Goal: Book appointment/travel/reservation

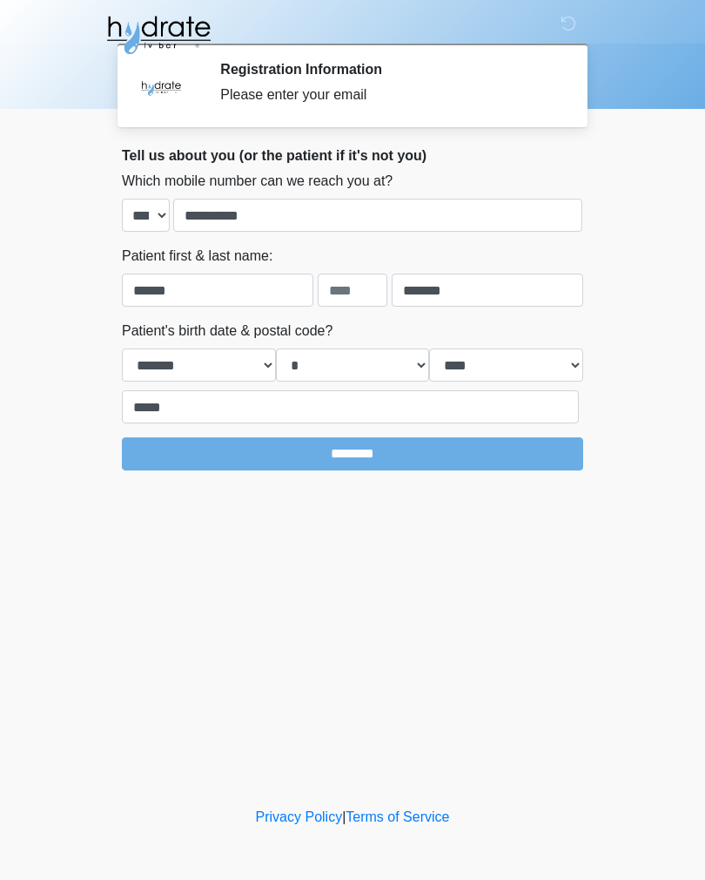
select select "*"
select select "****"
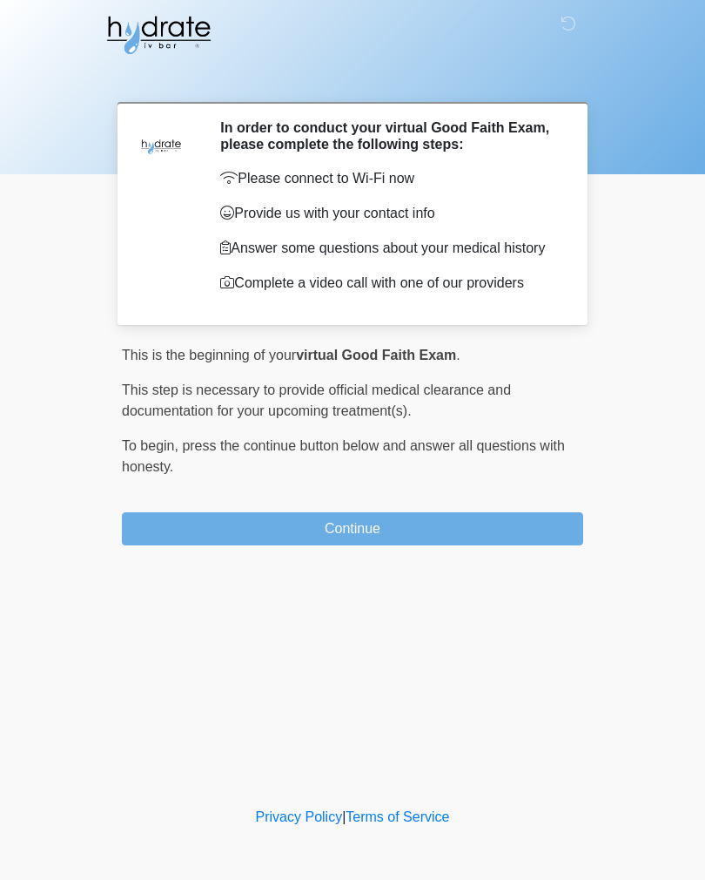
click at [455, 538] on button "Continue" at bounding box center [353, 528] width 462 height 33
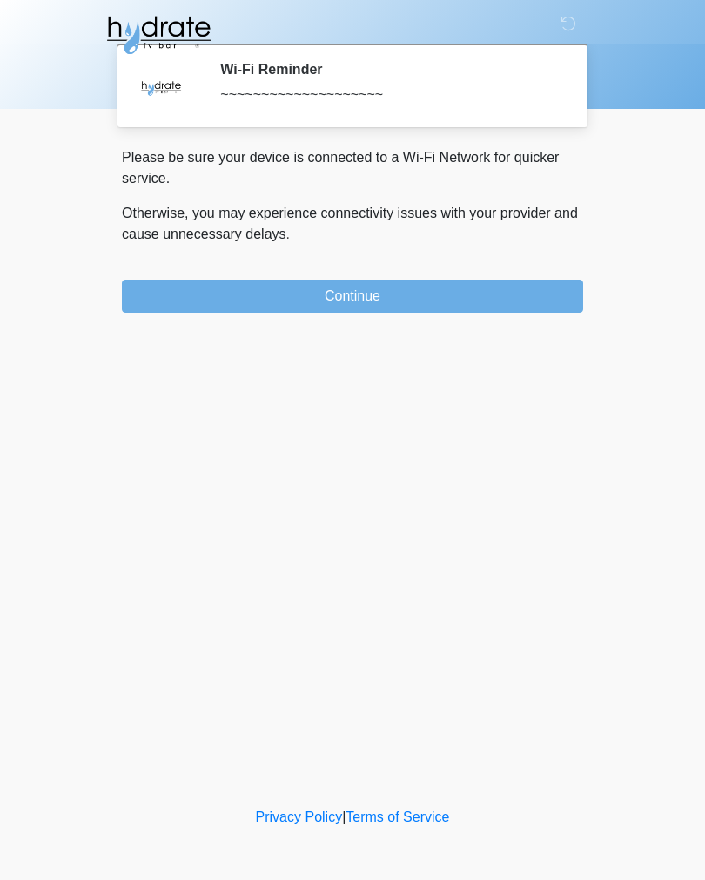
click at [469, 307] on button "Continue" at bounding box center [353, 296] width 462 height 33
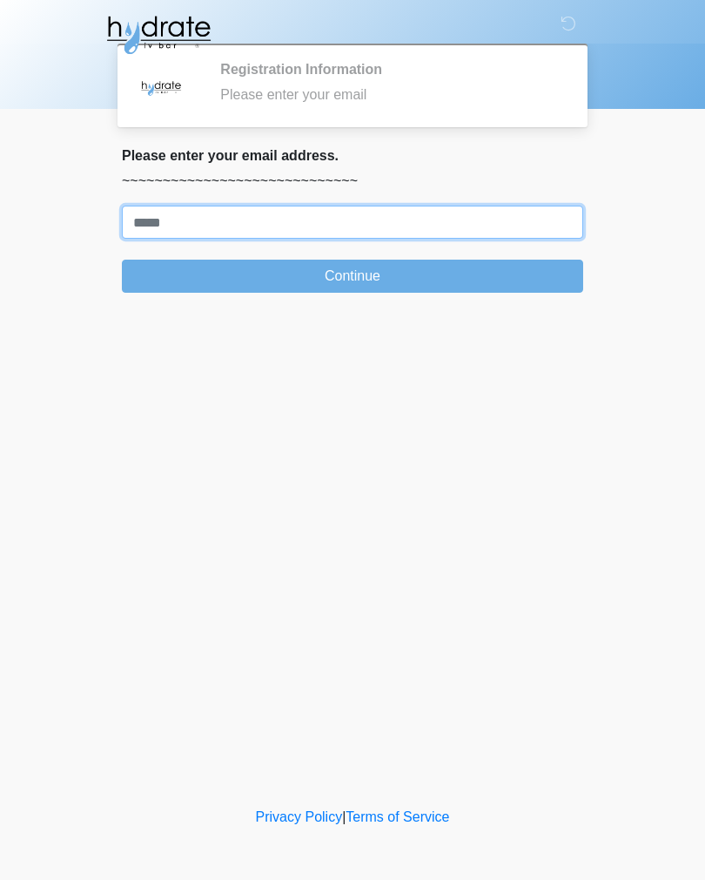
click at [488, 213] on input "Where should we email your treatment plan?" at bounding box center [353, 222] width 462 height 33
type input "**********"
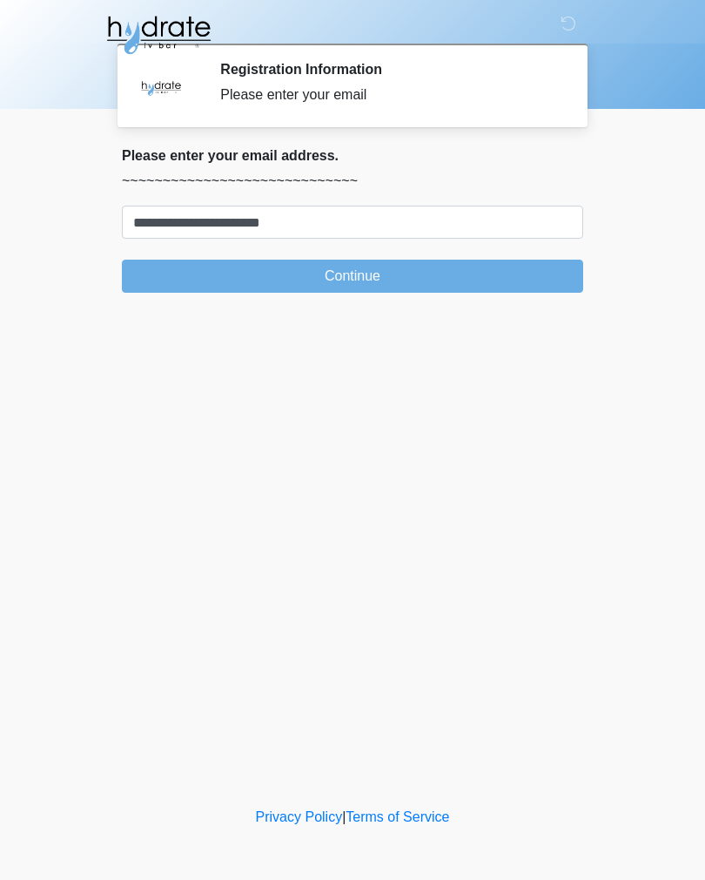
click at [384, 285] on button "Continue" at bounding box center [353, 276] width 462 height 33
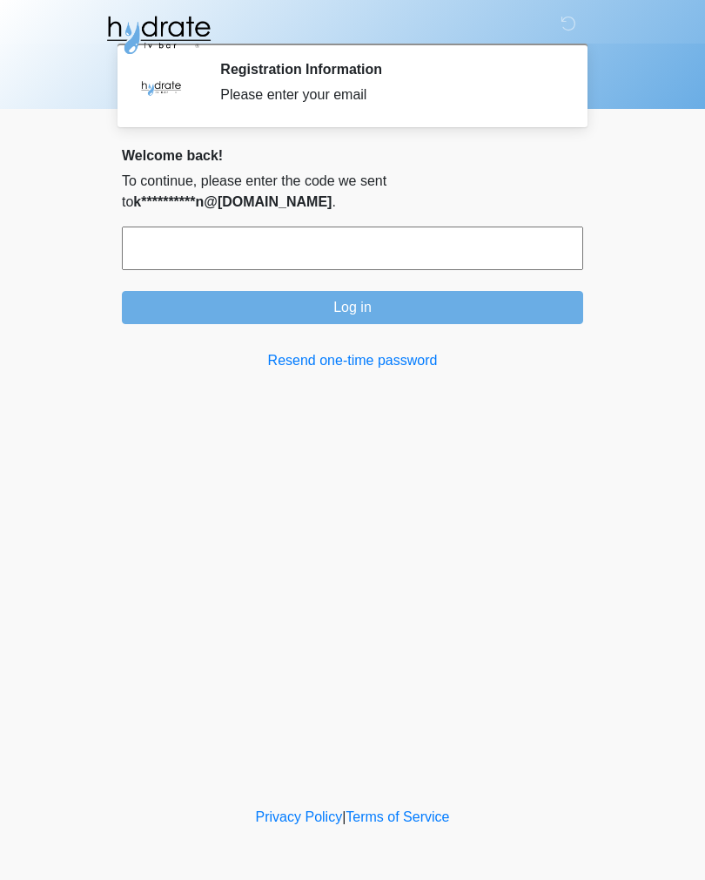
click at [390, 250] on input "text" at bounding box center [353, 248] width 462 height 44
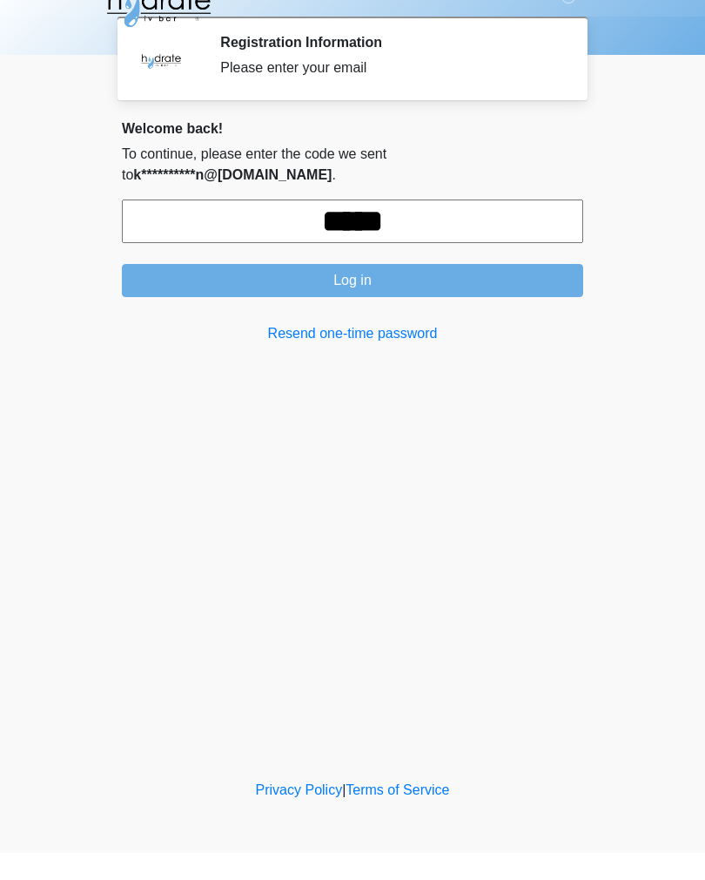
click at [496, 291] on button "Log in" at bounding box center [353, 307] width 462 height 33
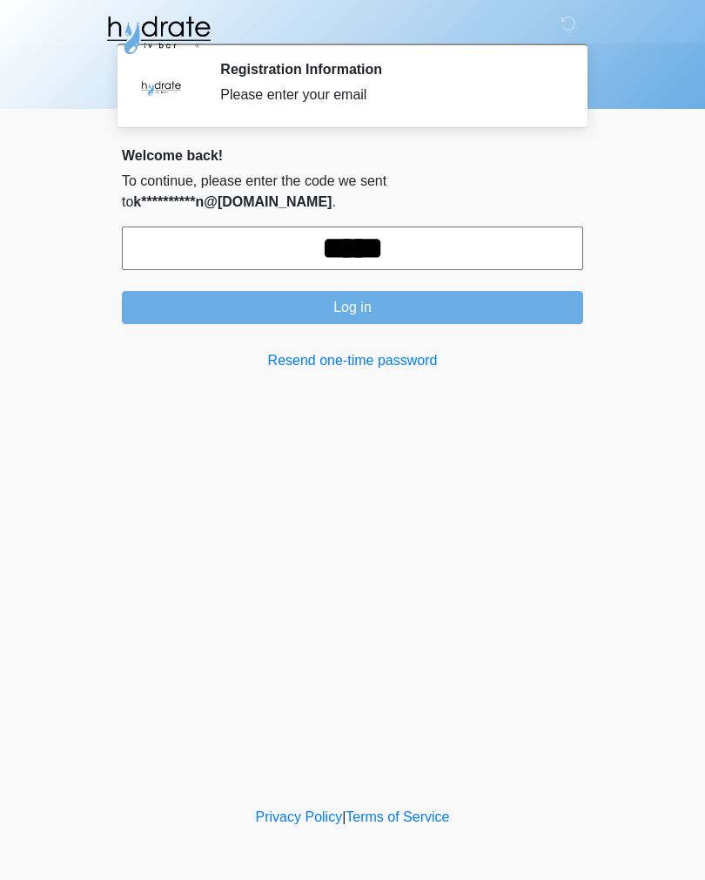
click at [462, 246] on input "*****" at bounding box center [353, 248] width 462 height 44
type input "******"
click at [529, 311] on button "Log in" at bounding box center [353, 307] width 462 height 33
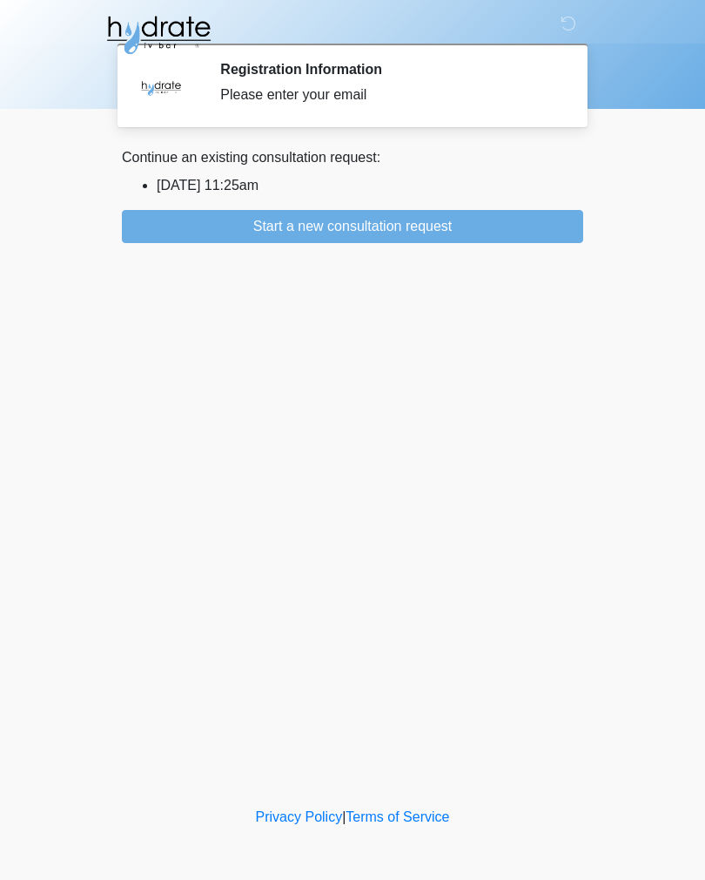
click at [190, 231] on button "Start a new consultation request" at bounding box center [353, 226] width 462 height 33
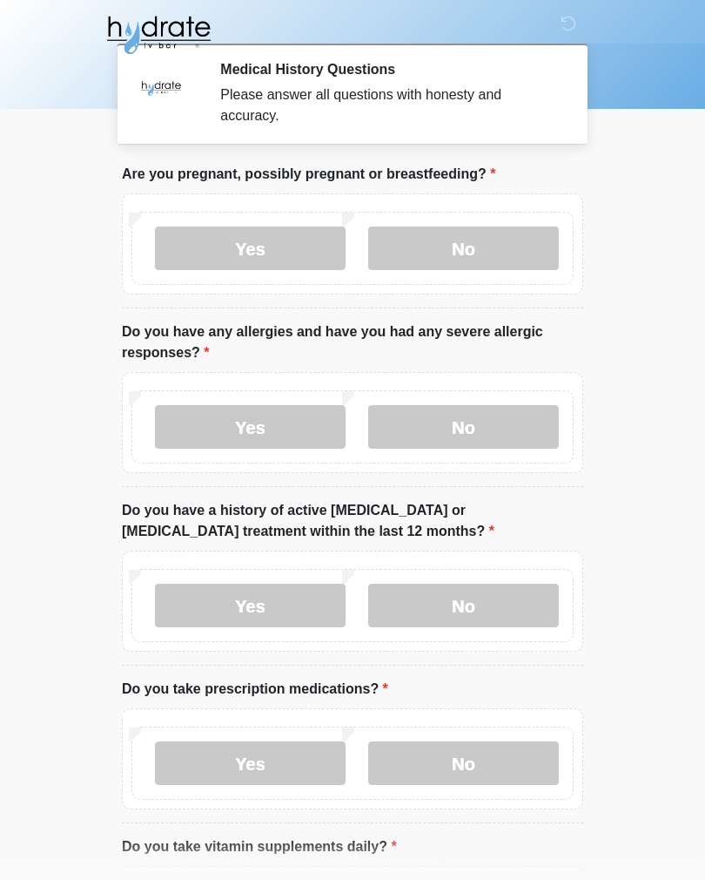
click at [491, 217] on div "Yes No" at bounding box center [353, 248] width 442 height 73
click at [488, 267] on label "No" at bounding box center [463, 248] width 191 height 44
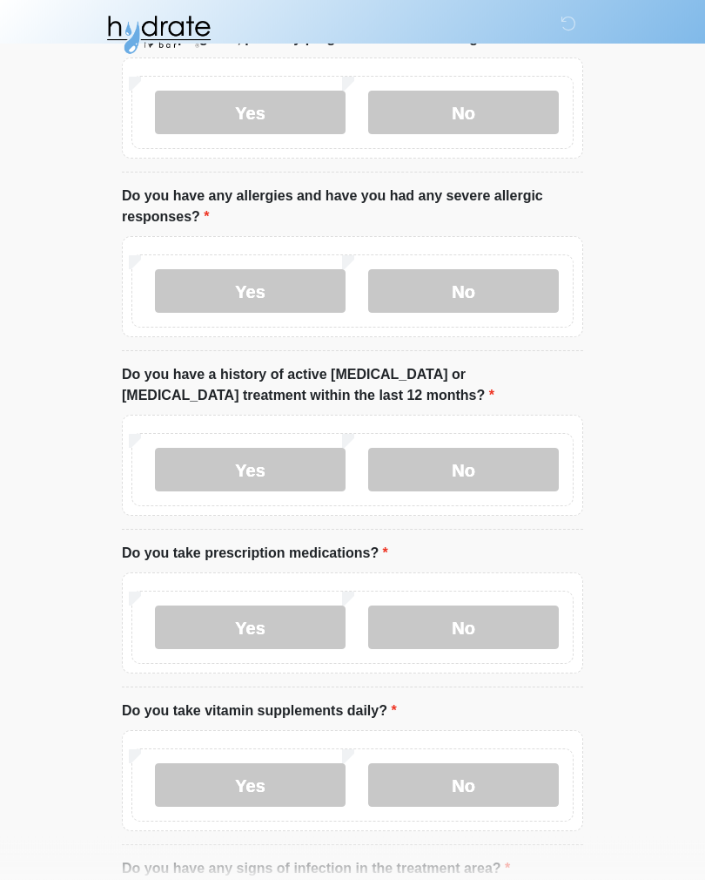
click at [478, 312] on label "No" at bounding box center [463, 292] width 191 height 44
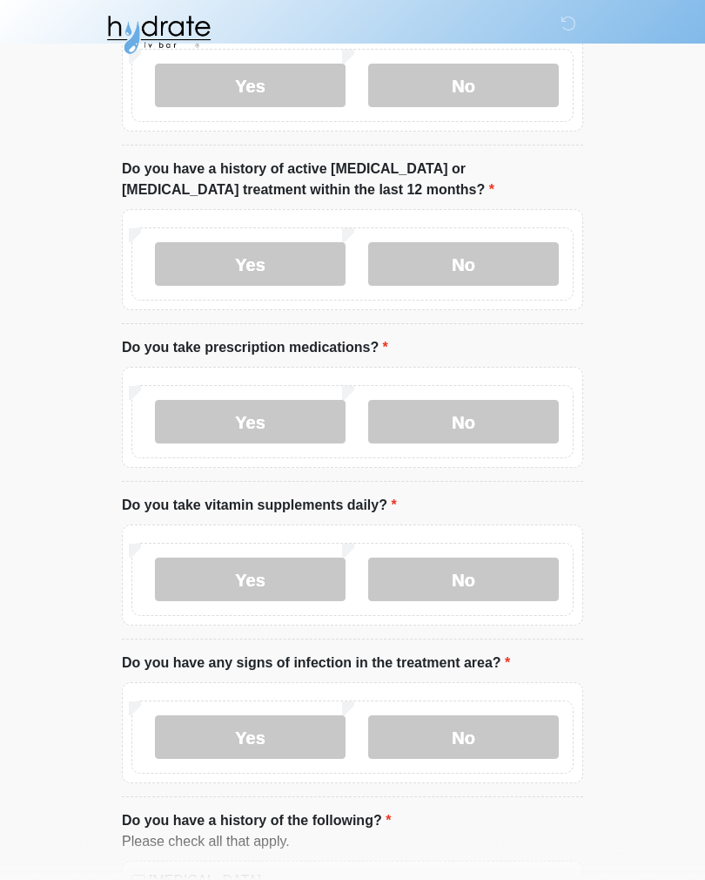
click at [468, 246] on label "No" at bounding box center [463, 265] width 191 height 44
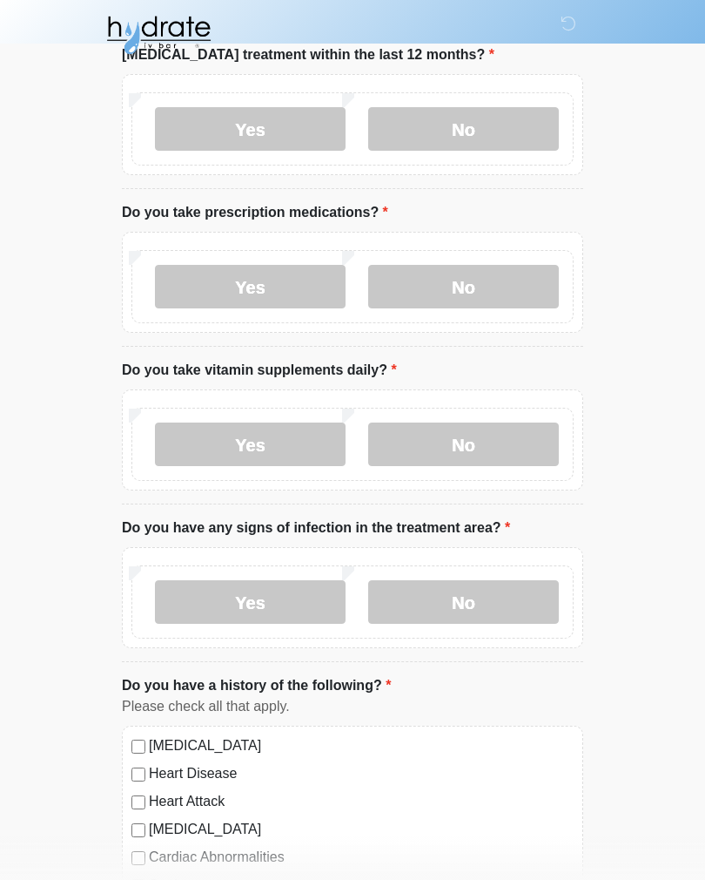
click at [490, 283] on label "No" at bounding box center [463, 287] width 191 height 44
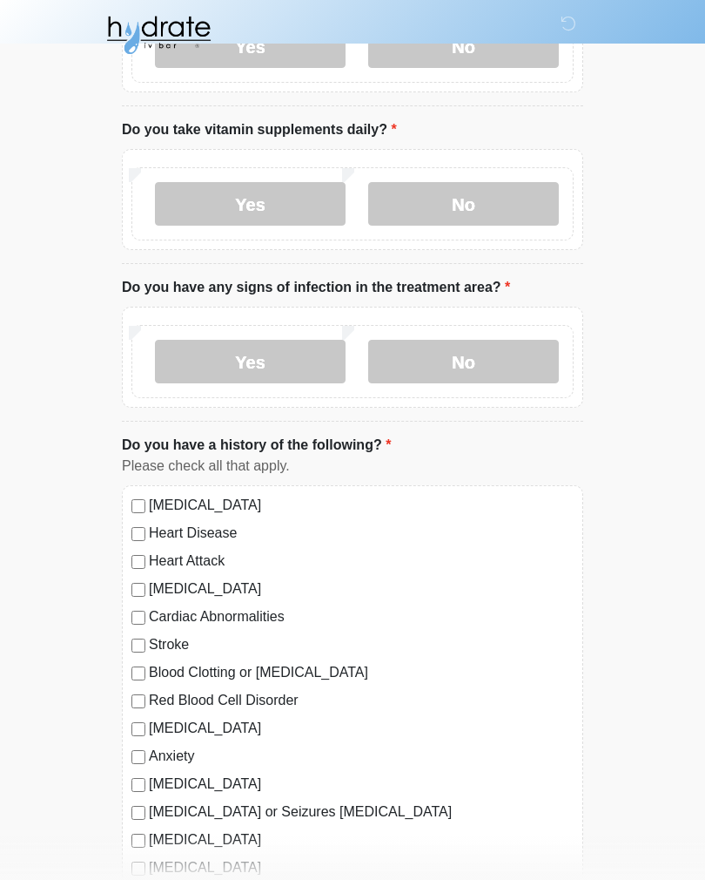
scroll to position [721, 0]
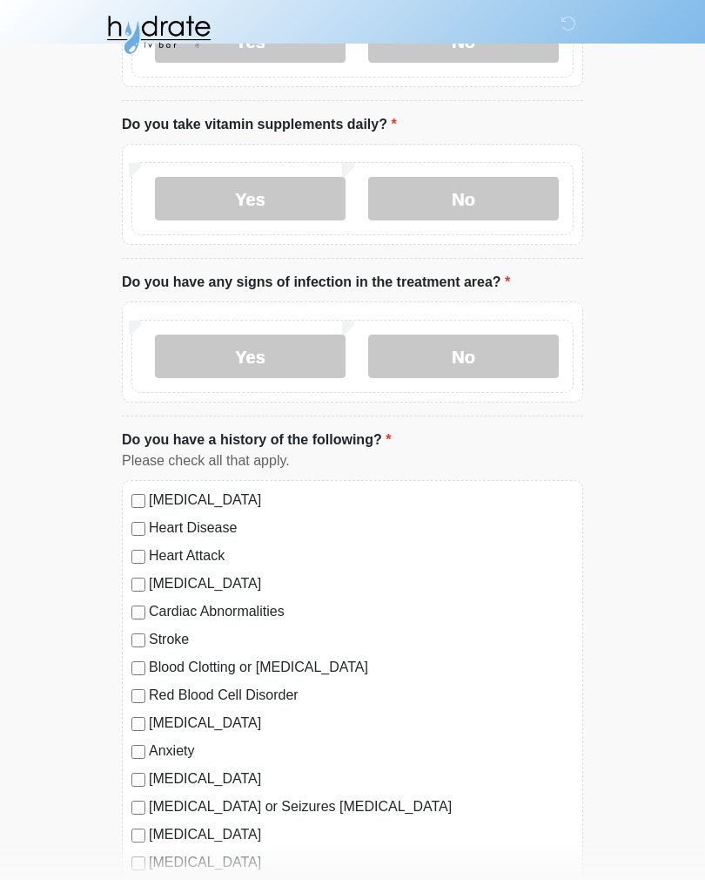
click at [503, 188] on label "No" at bounding box center [463, 200] width 191 height 44
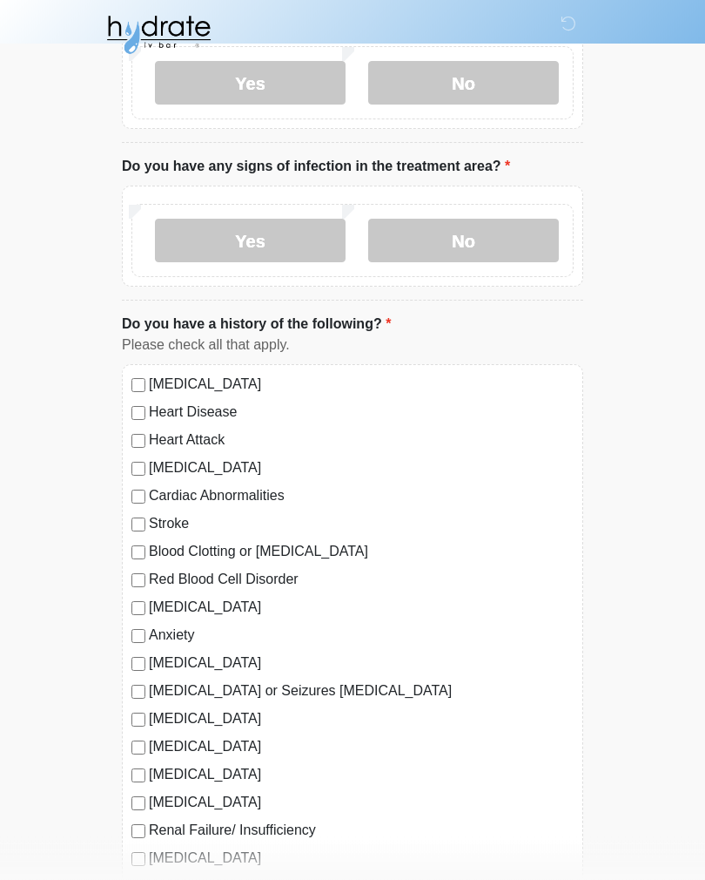
scroll to position [846, 0]
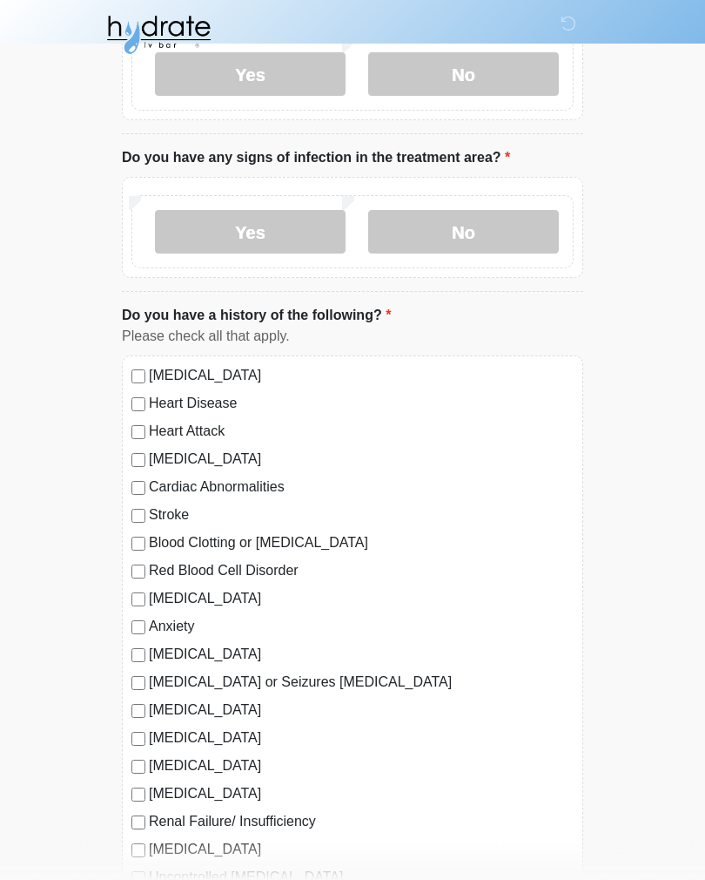
click at [518, 236] on label "No" at bounding box center [463, 233] width 191 height 44
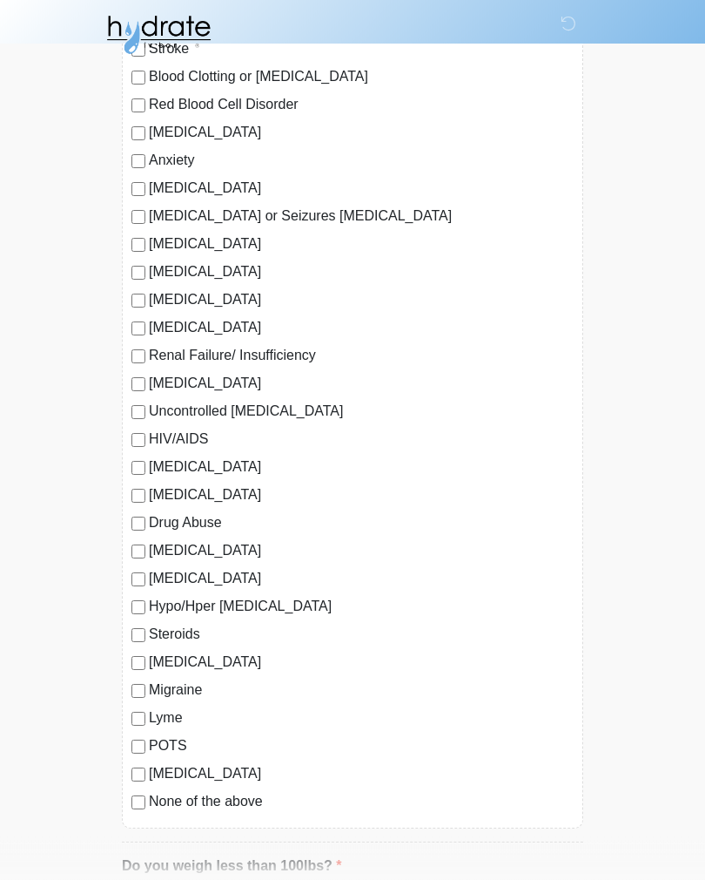
scroll to position [1312, 0]
click at [239, 808] on label "None of the above" at bounding box center [361, 801] width 425 height 21
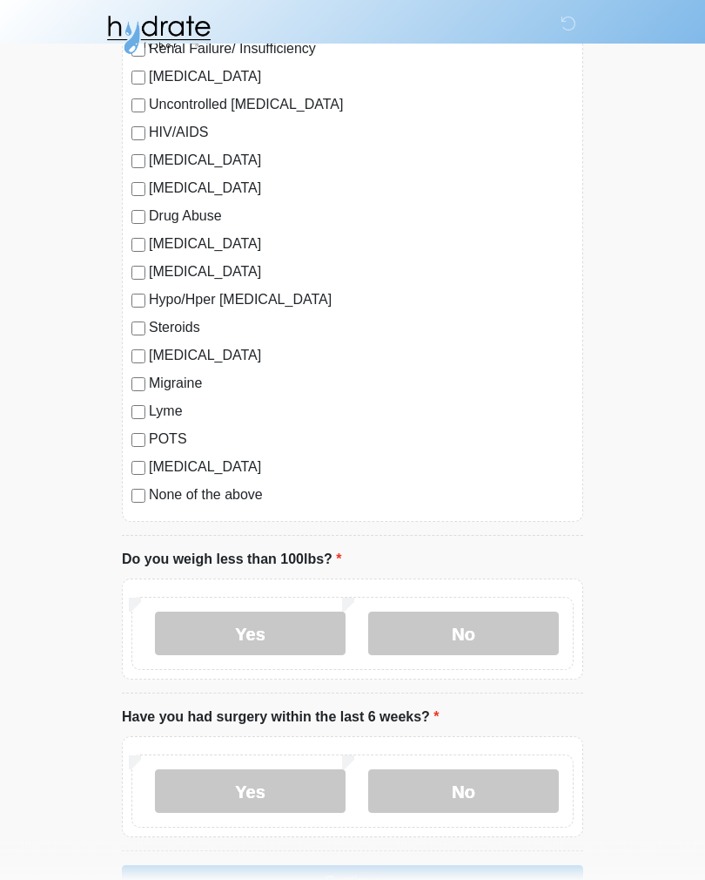
scroll to position [1701, 0]
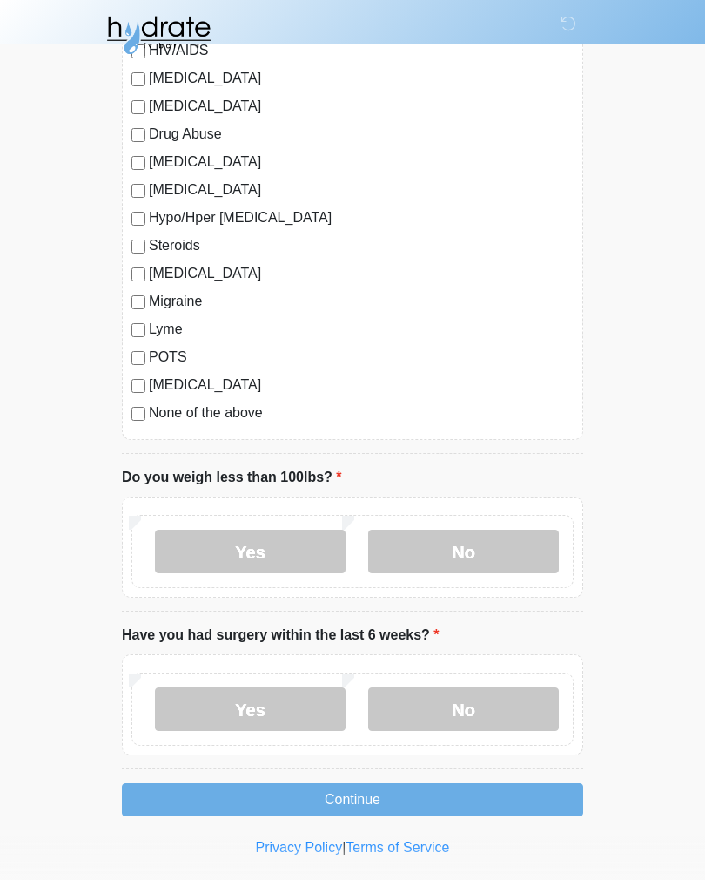
click at [481, 584] on div "Yes No" at bounding box center [353, 551] width 442 height 73
click at [484, 553] on label "No" at bounding box center [463, 551] width 191 height 44
click at [489, 712] on label "No" at bounding box center [463, 709] width 191 height 44
click at [475, 806] on button "Continue" at bounding box center [353, 799] width 462 height 33
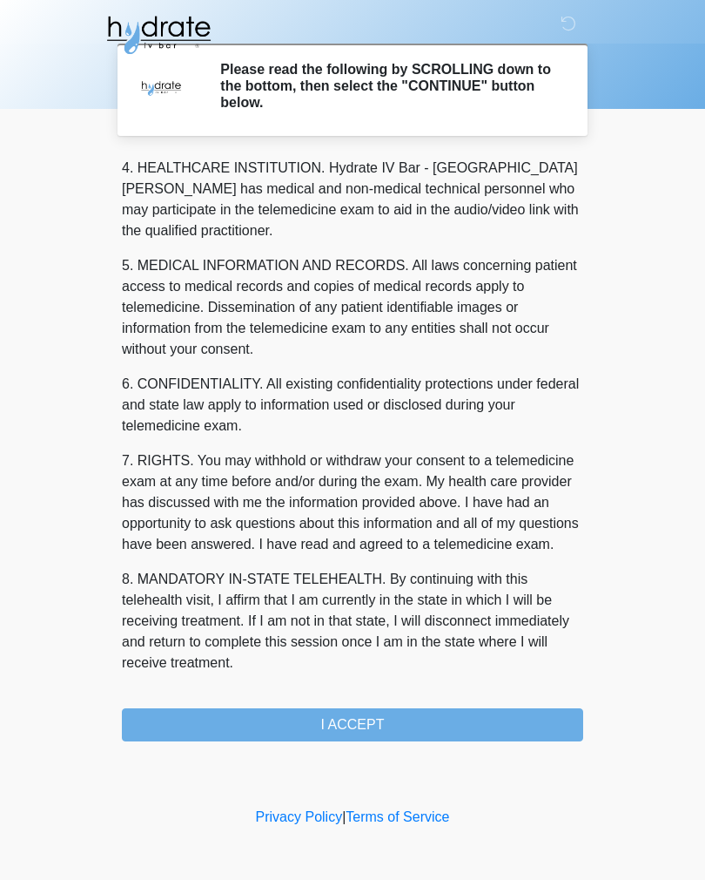
scroll to position [500, 0]
click at [416, 725] on button "I ACCEPT" at bounding box center [353, 724] width 462 height 33
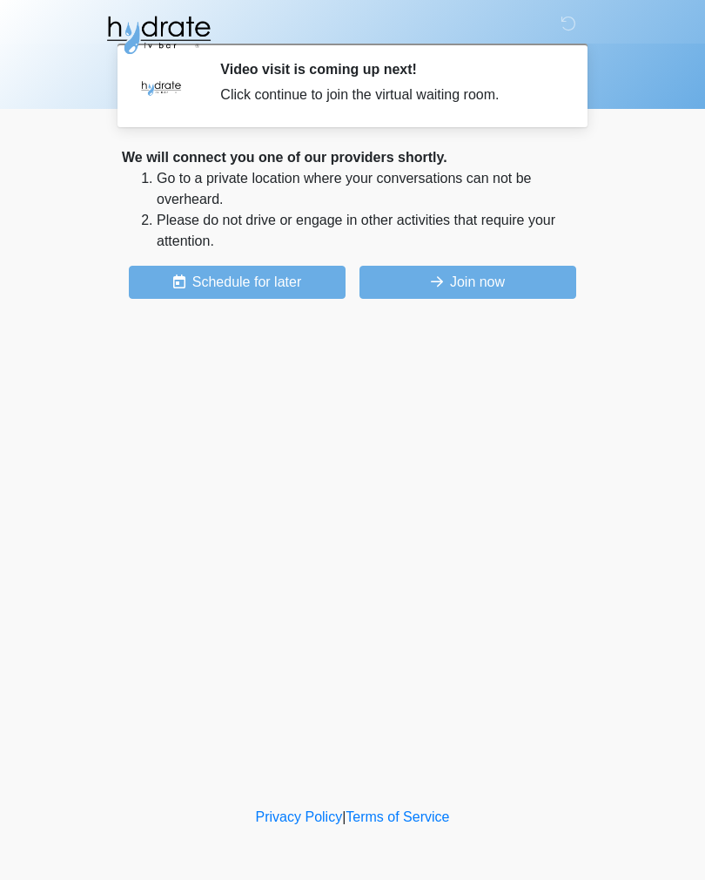
click at [511, 287] on button "Join now" at bounding box center [468, 282] width 217 height 33
click at [701, 291] on body "‎ ‎ ‎ Video visit is coming up next! Click continue to join the virtual waiting…" at bounding box center [352, 440] width 705 height 880
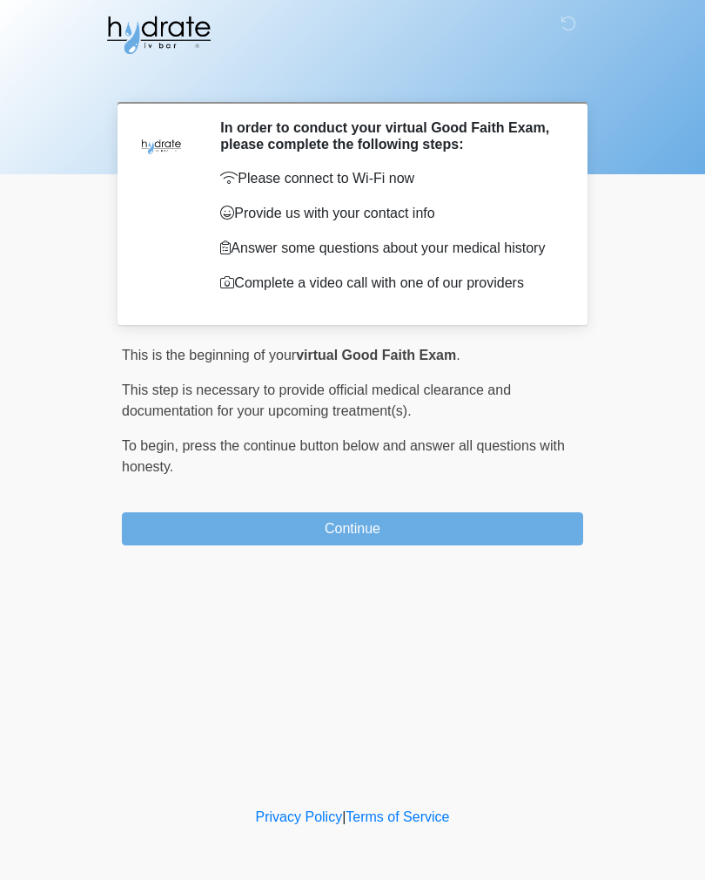
click at [555, 533] on button "Continue" at bounding box center [353, 528] width 462 height 33
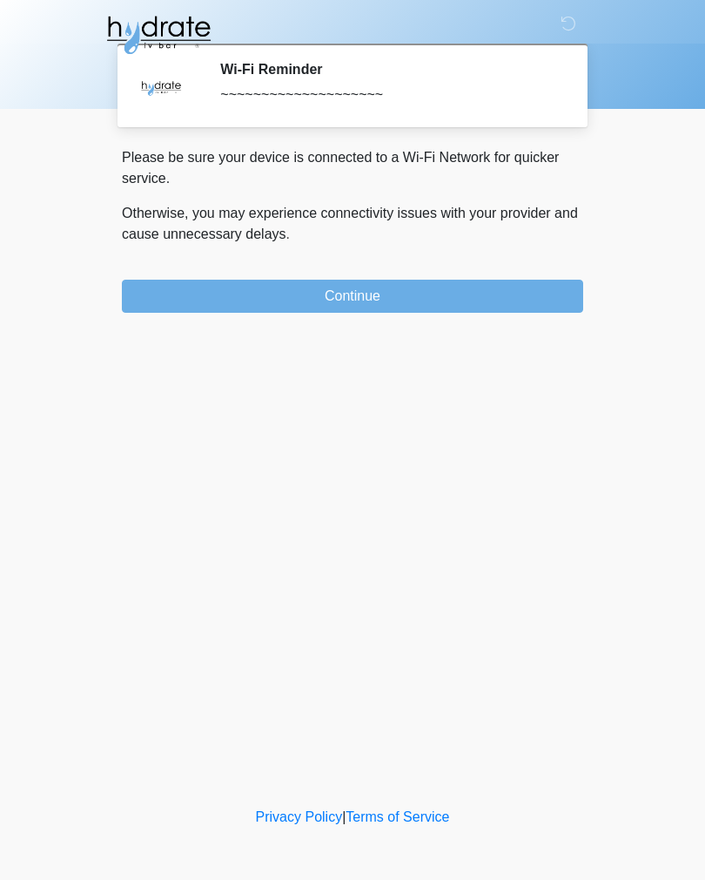
click at [533, 297] on button "Continue" at bounding box center [353, 296] width 462 height 33
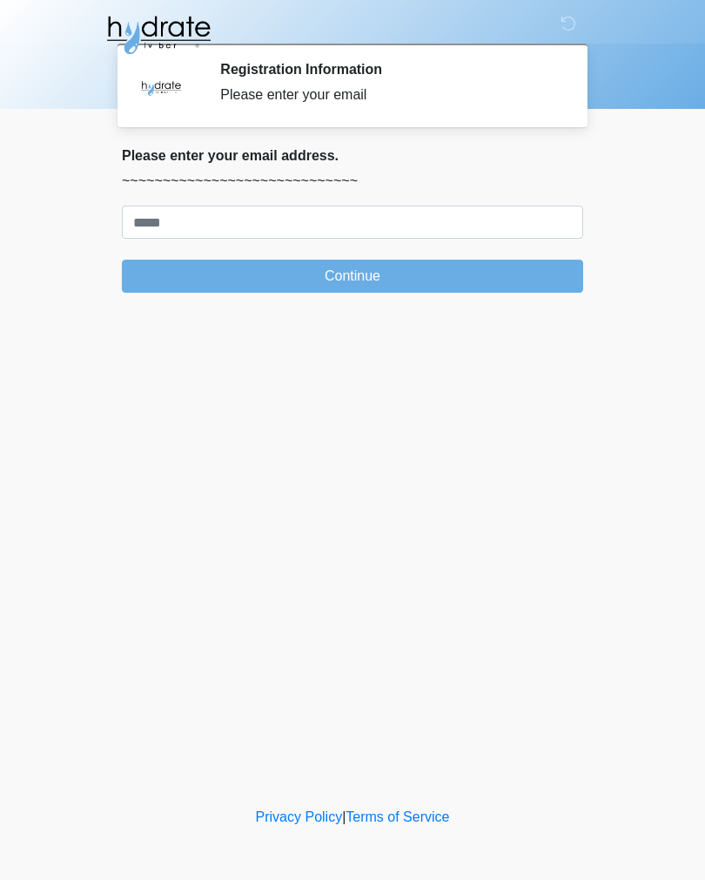
click at [557, 288] on button "Continue" at bounding box center [353, 276] width 462 height 33
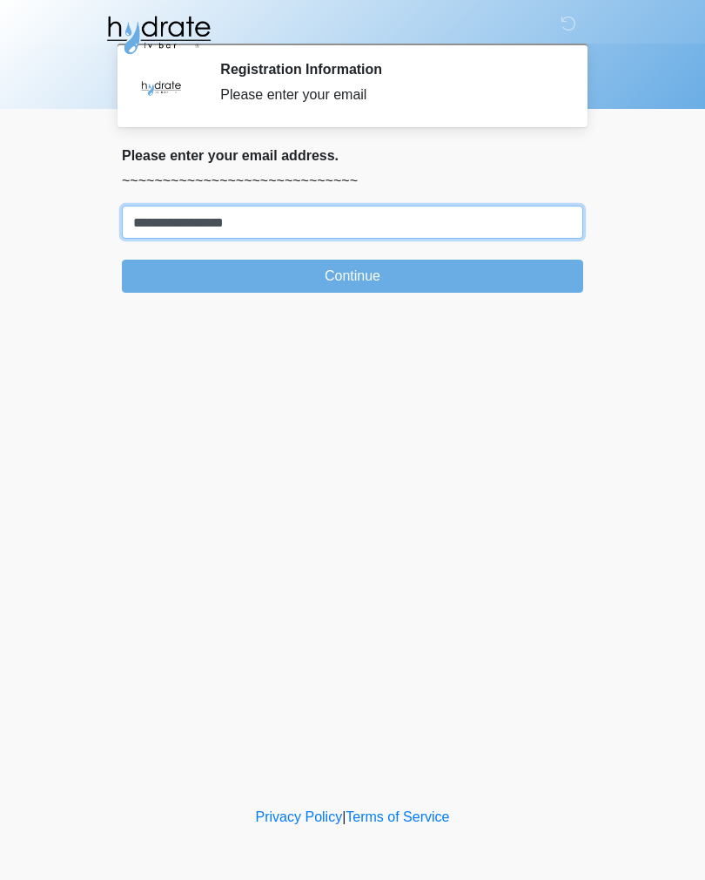
type input "**********"
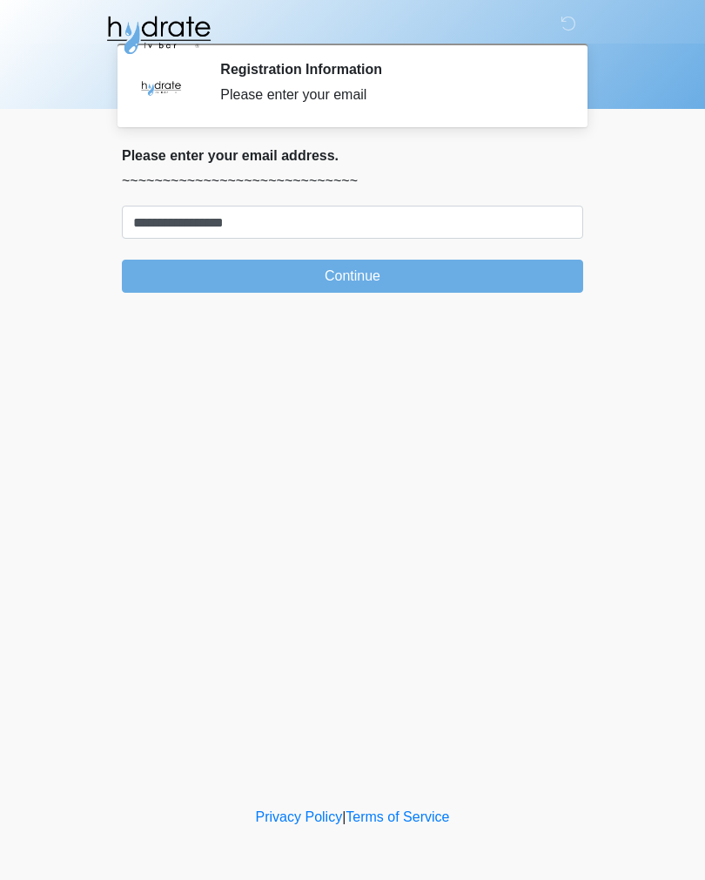
click at [354, 270] on button "Continue" at bounding box center [353, 276] width 462 height 33
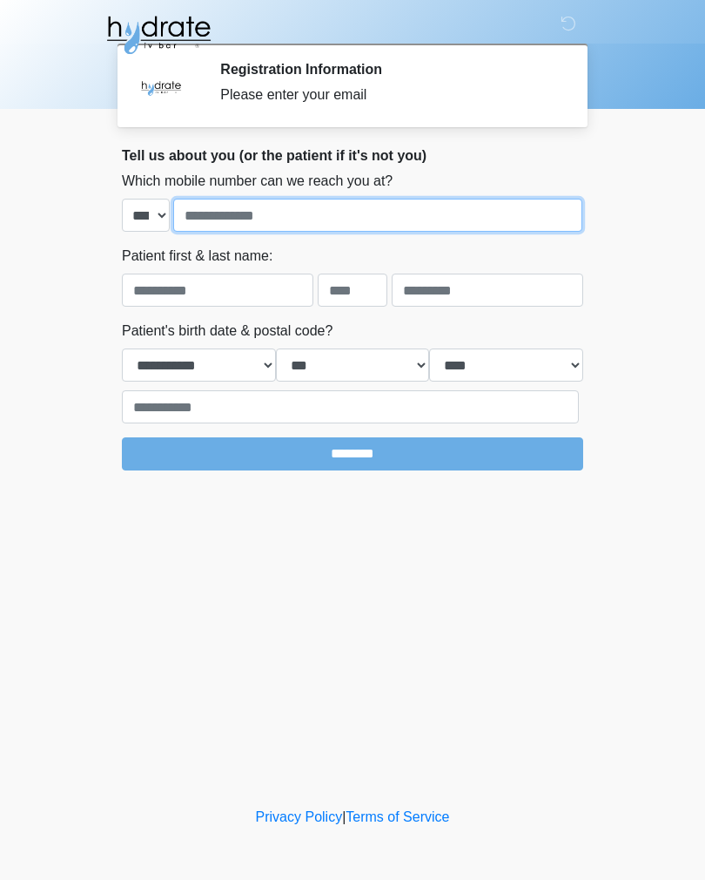
click at [322, 218] on input "tel" at bounding box center [377, 215] width 409 height 33
type input "**********"
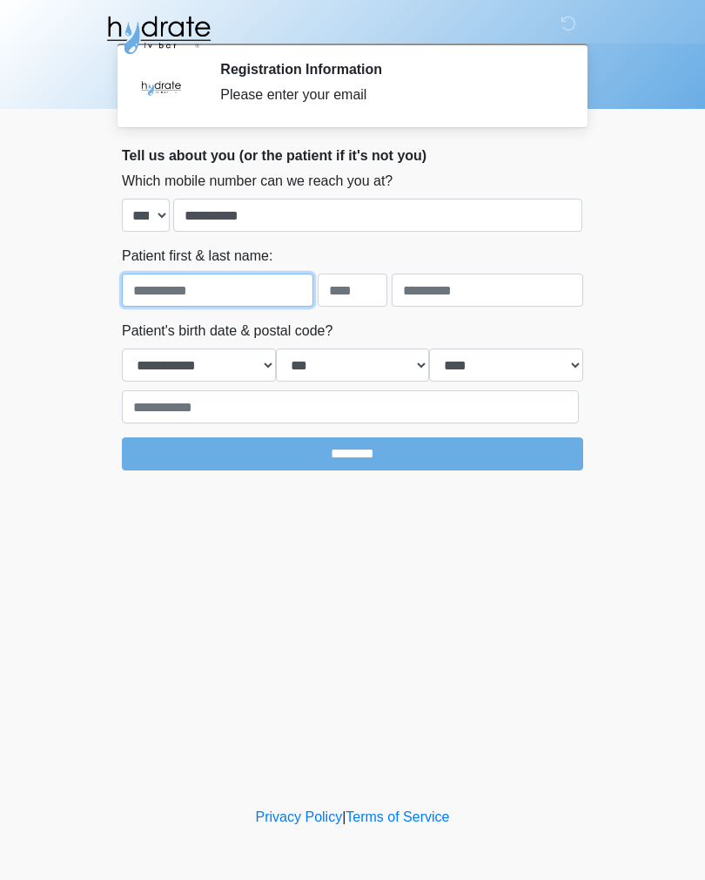
click at [231, 280] on input "text" at bounding box center [218, 289] width 192 height 33
type input "******"
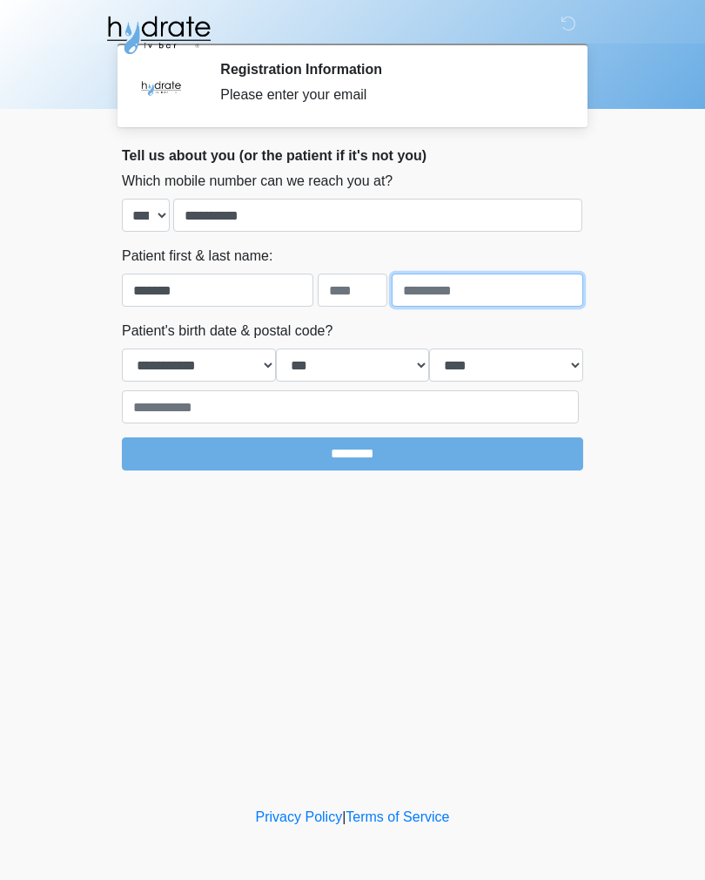
click at [462, 305] on input "text" at bounding box center [488, 289] width 192 height 33
type input "*******"
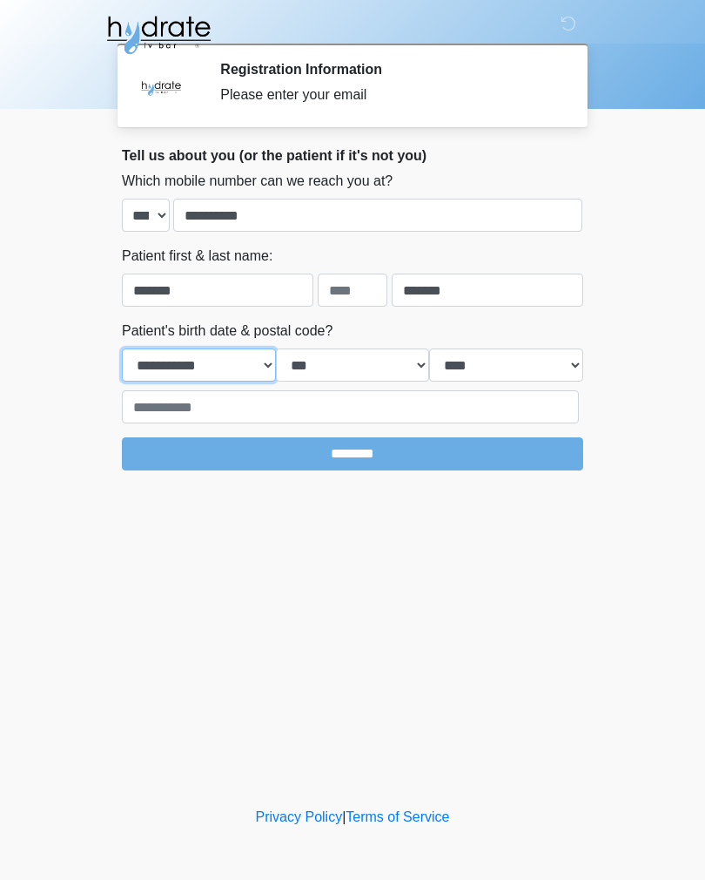
click at [226, 359] on select "**********" at bounding box center [199, 364] width 154 height 33
select select "*"
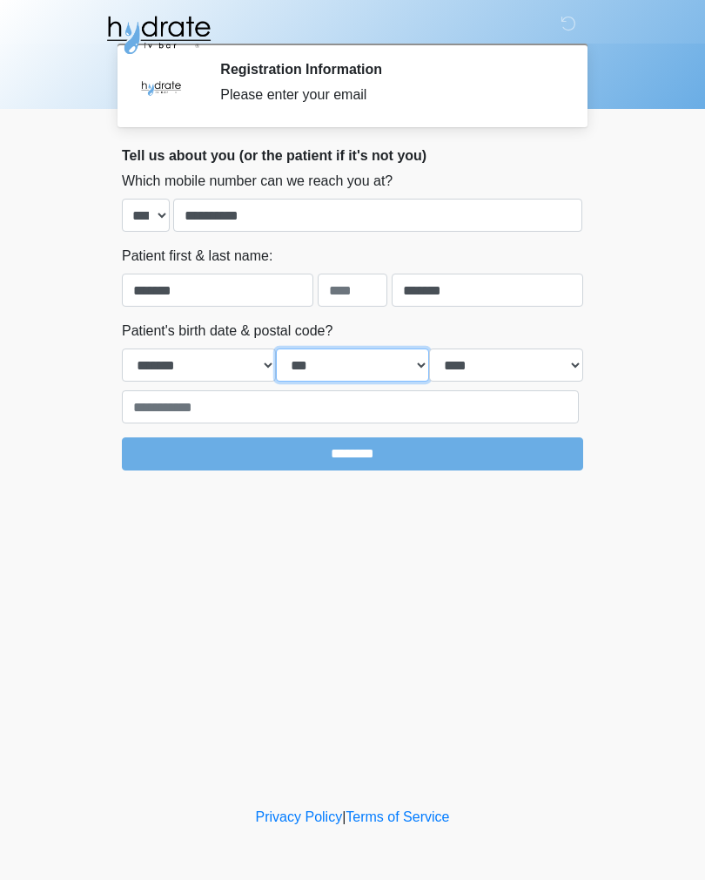
click at [344, 361] on select "*** * * * * * * * * * ** ** ** ** ** ** ** ** ** ** ** ** ** ** ** ** ** ** ** …" at bounding box center [353, 364] width 154 height 33
select select "*"
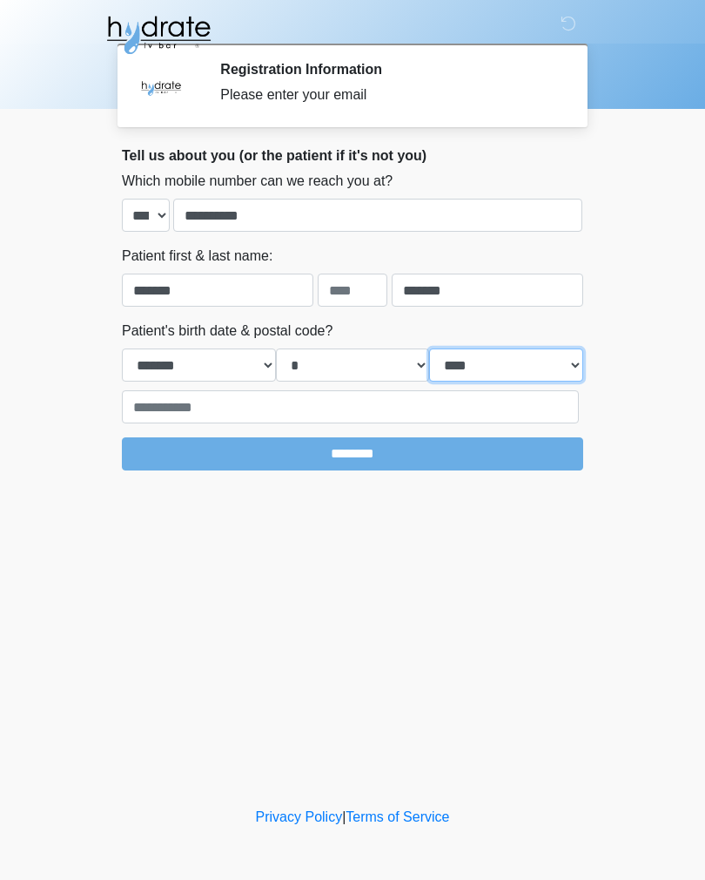
click at [523, 373] on select "**** **** **** **** **** **** **** **** **** **** **** **** **** **** **** ****…" at bounding box center [506, 364] width 154 height 33
select select "****"
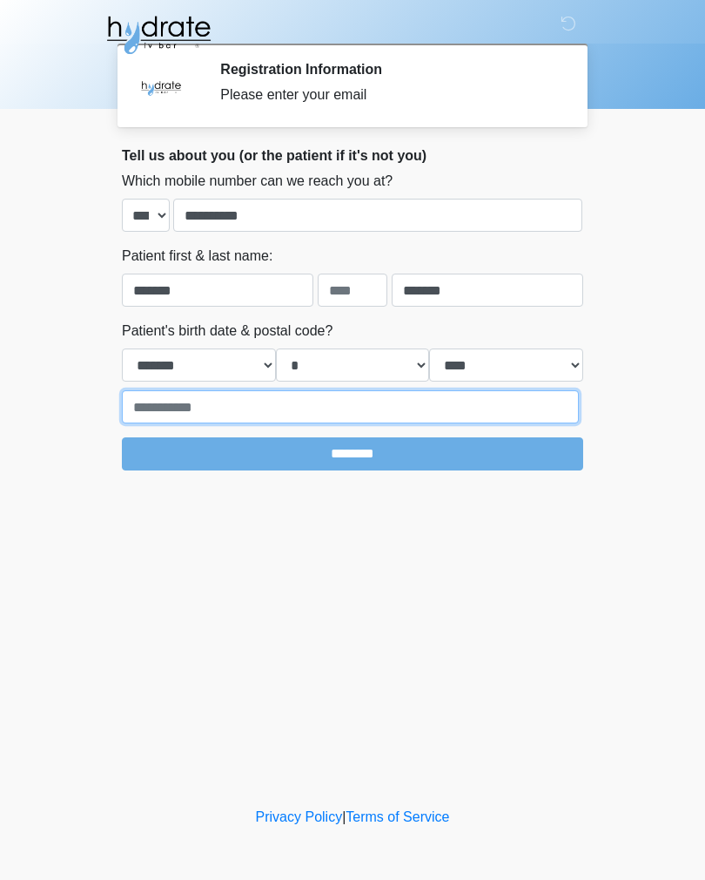
click at [253, 402] on input "text" at bounding box center [350, 406] width 457 height 33
type input "*****"
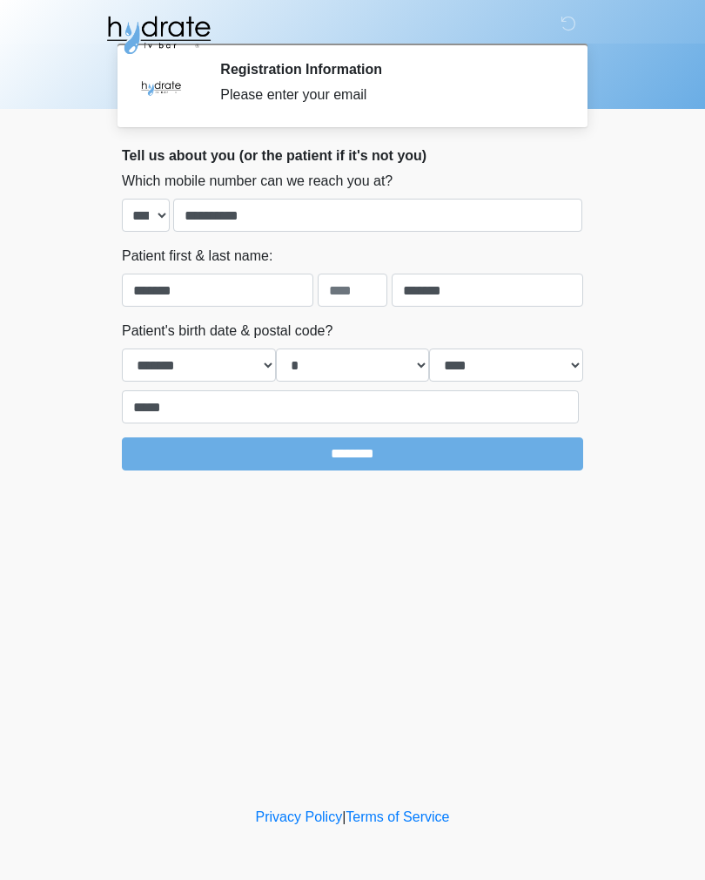
click at [368, 455] on input "********" at bounding box center [353, 453] width 462 height 33
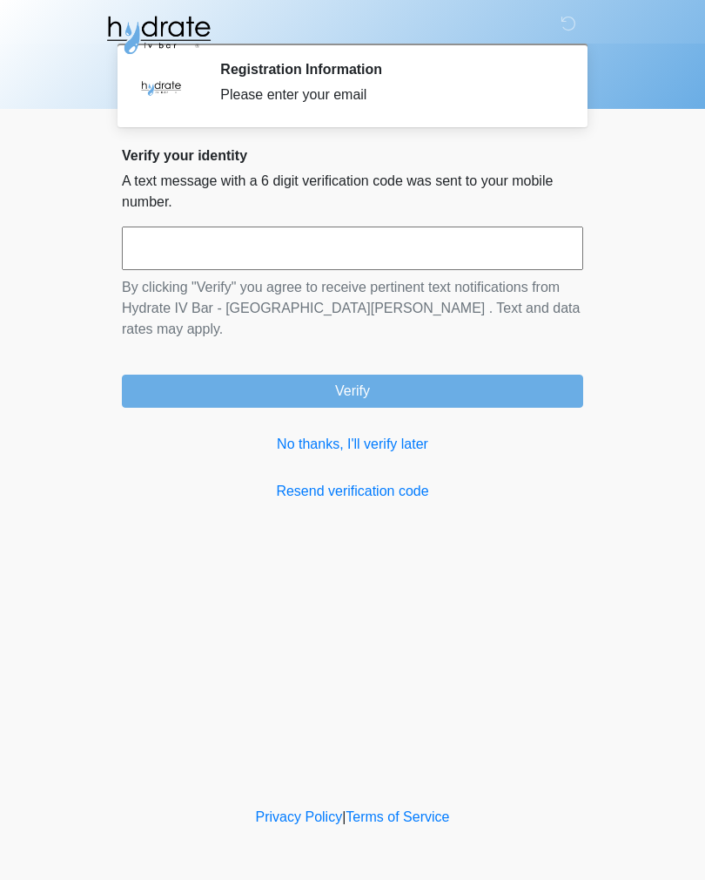
click at [365, 250] on input "text" at bounding box center [353, 248] width 462 height 44
click at [292, 434] on link "No thanks, I'll verify later" at bounding box center [353, 444] width 462 height 21
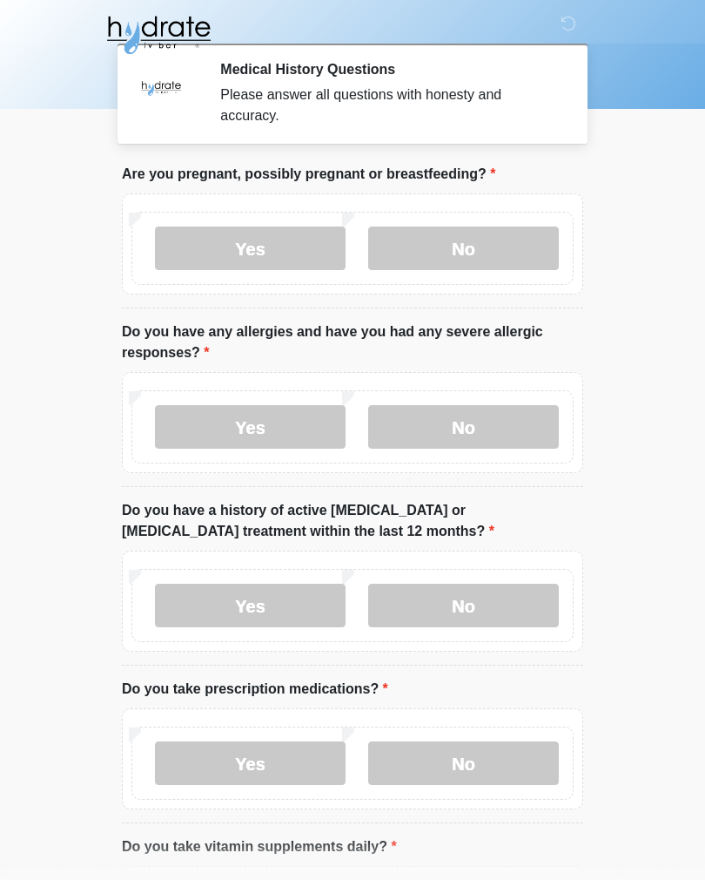
click at [491, 241] on label "No" at bounding box center [463, 248] width 191 height 44
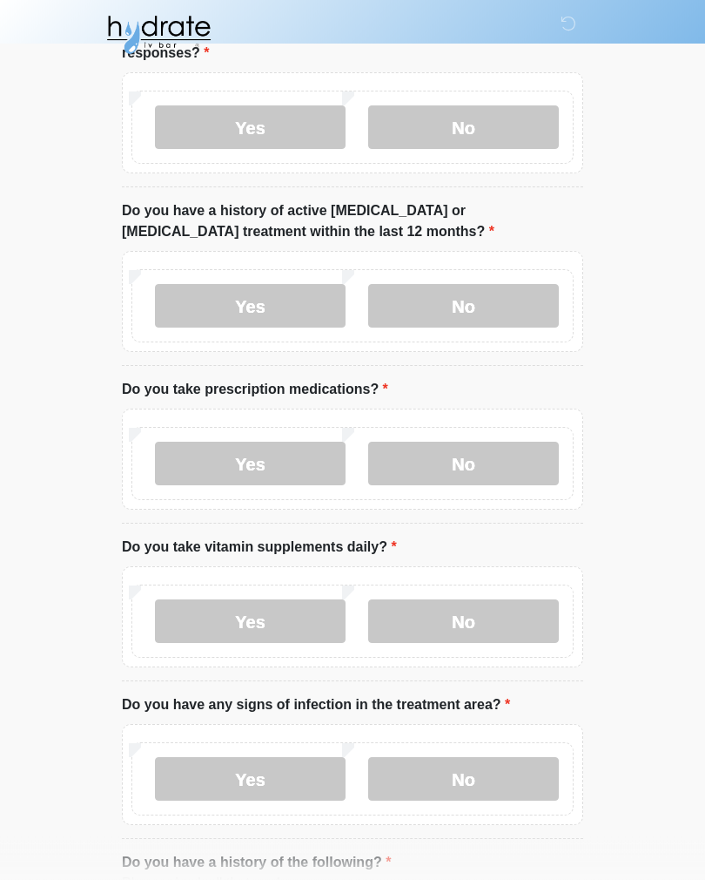
click at [476, 120] on label "No" at bounding box center [463, 128] width 191 height 44
click at [497, 294] on label "No" at bounding box center [463, 306] width 191 height 44
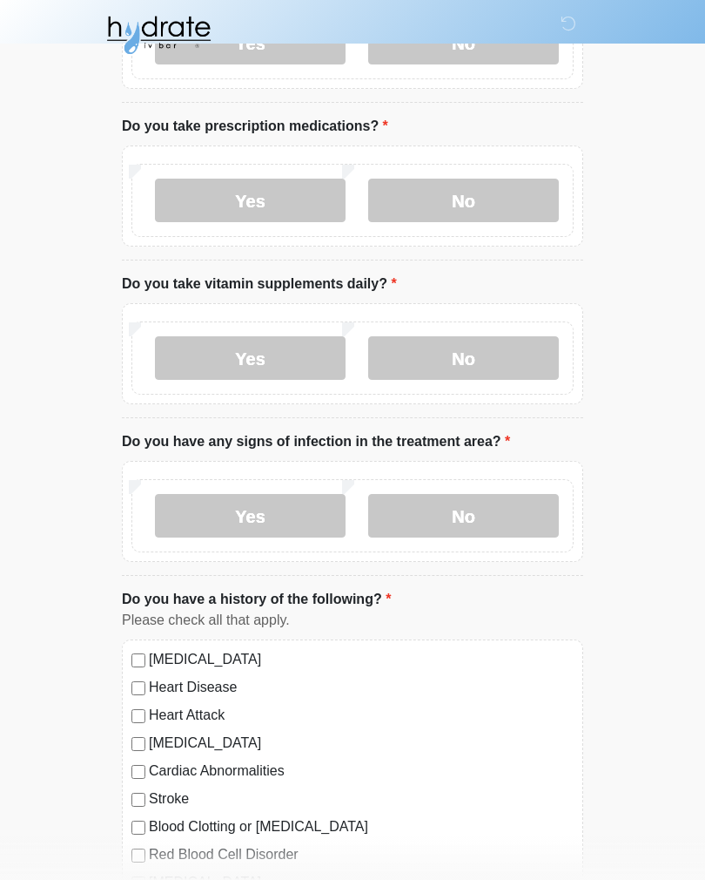
scroll to position [561, 0]
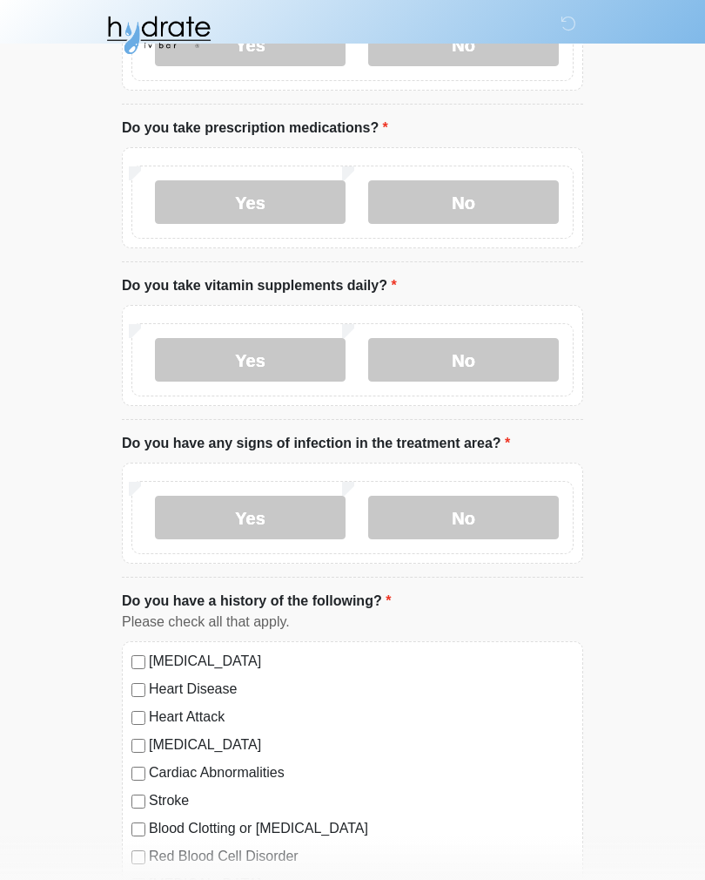
click at [482, 192] on label "No" at bounding box center [463, 202] width 191 height 44
click at [515, 357] on label "No" at bounding box center [463, 360] width 191 height 44
click at [491, 529] on label "No" at bounding box center [463, 518] width 191 height 44
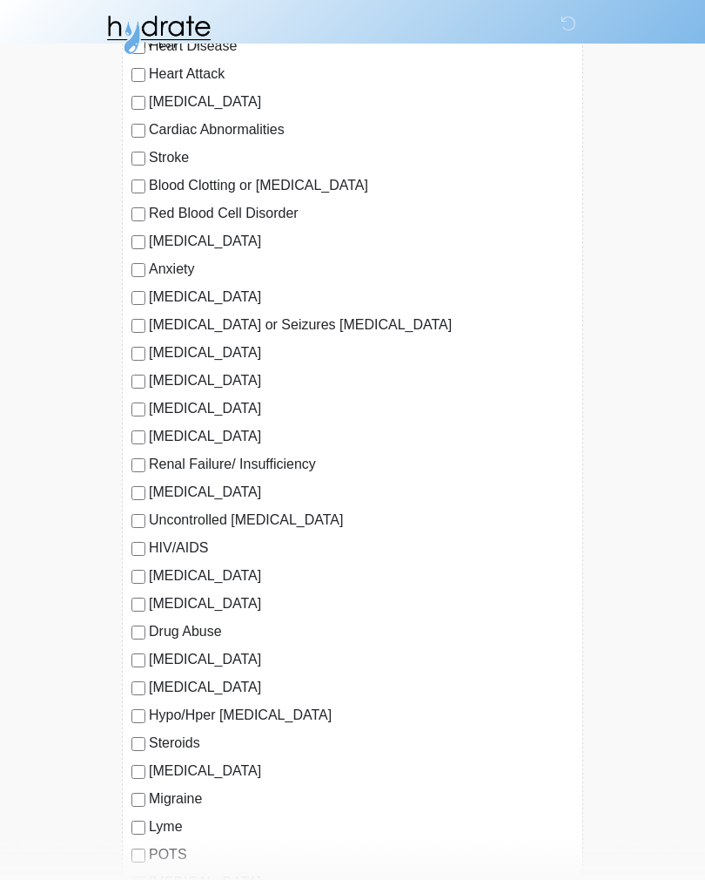
scroll to position [1701, 0]
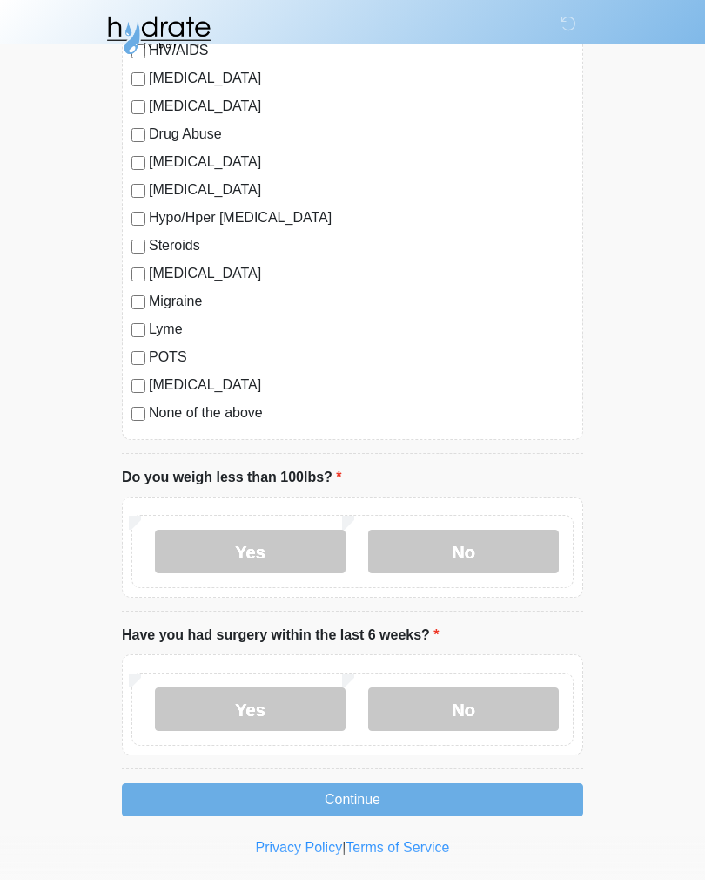
click at [211, 413] on label "None of the above" at bounding box center [361, 412] width 425 height 21
click at [523, 534] on label "No" at bounding box center [463, 551] width 191 height 44
click at [517, 697] on label "No" at bounding box center [463, 709] width 191 height 44
click at [377, 792] on button "Continue" at bounding box center [353, 799] width 462 height 33
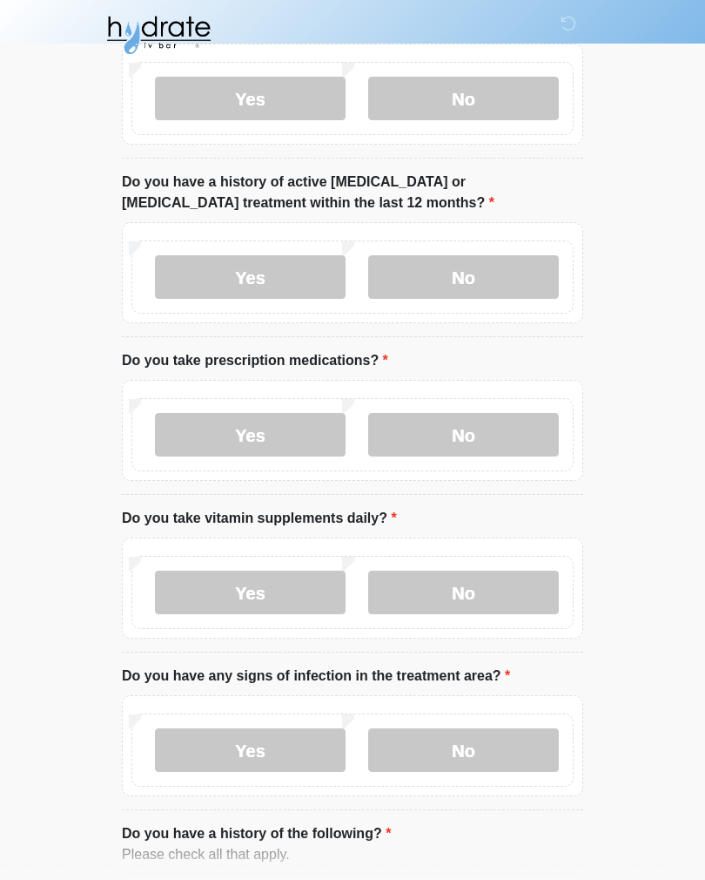
scroll to position [0, 0]
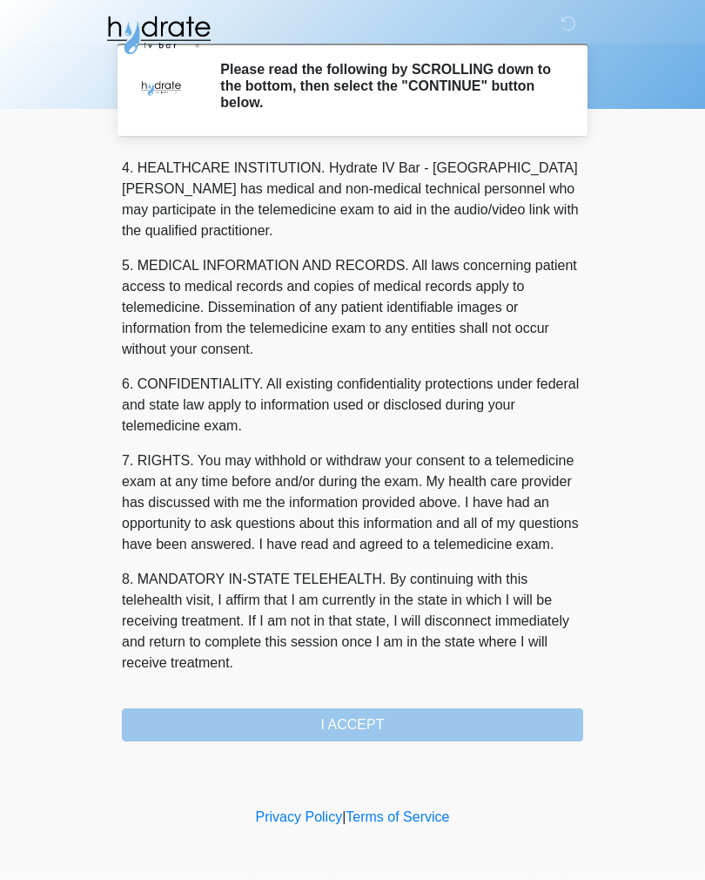
click at [387, 725] on div "1. PURPOSE. The purpose of this form is to obtain your consent for a telemedici…" at bounding box center [353, 448] width 462 height 585
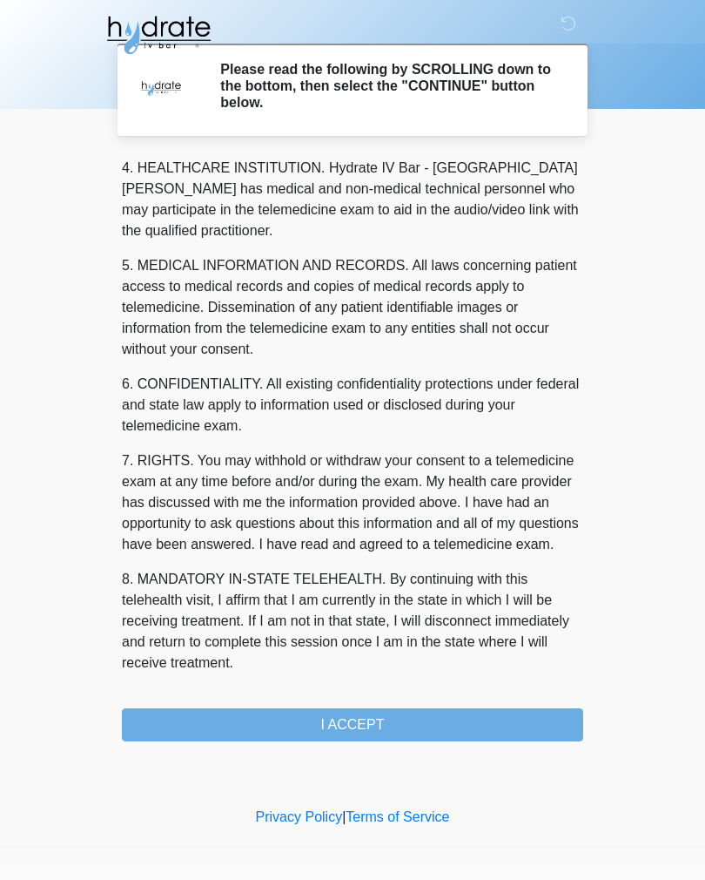
scroll to position [500, 0]
click at [373, 723] on button "I ACCEPT" at bounding box center [353, 724] width 462 height 33
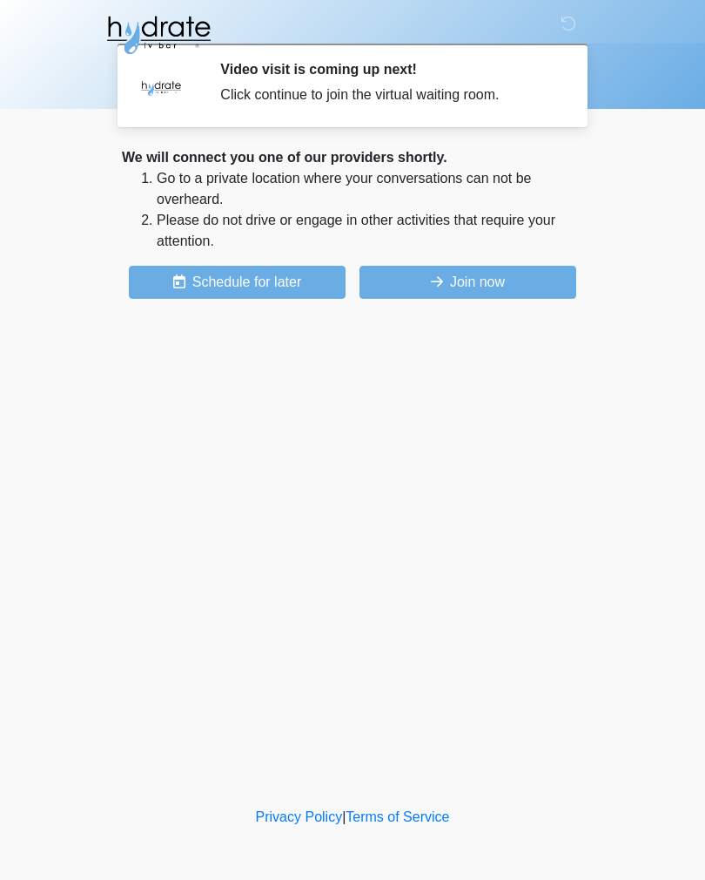
click at [506, 295] on button "Join now" at bounding box center [468, 282] width 217 height 33
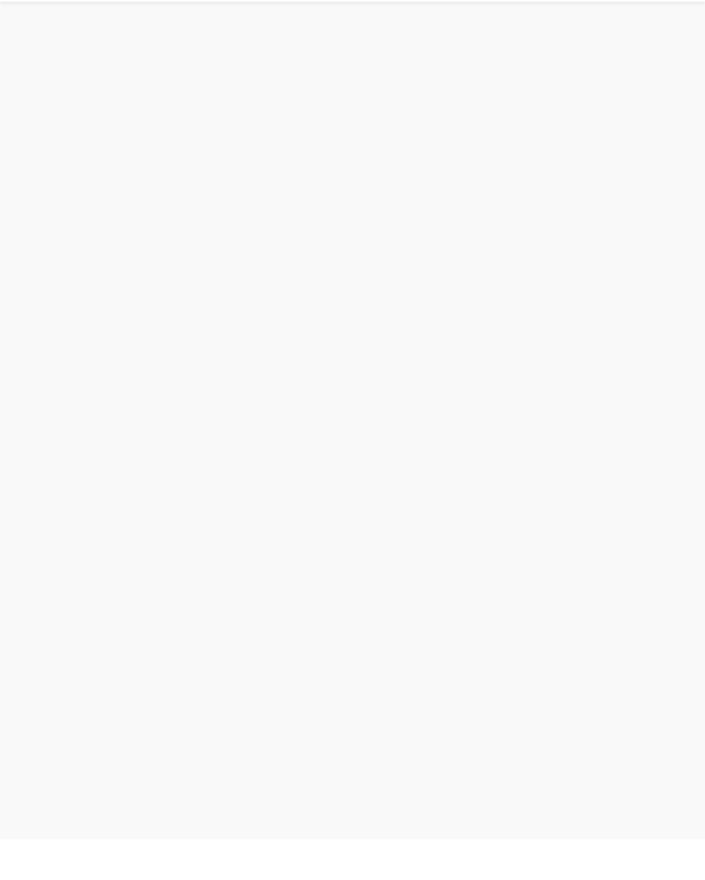
scroll to position [5, 0]
